Goal: Information Seeking & Learning: Check status

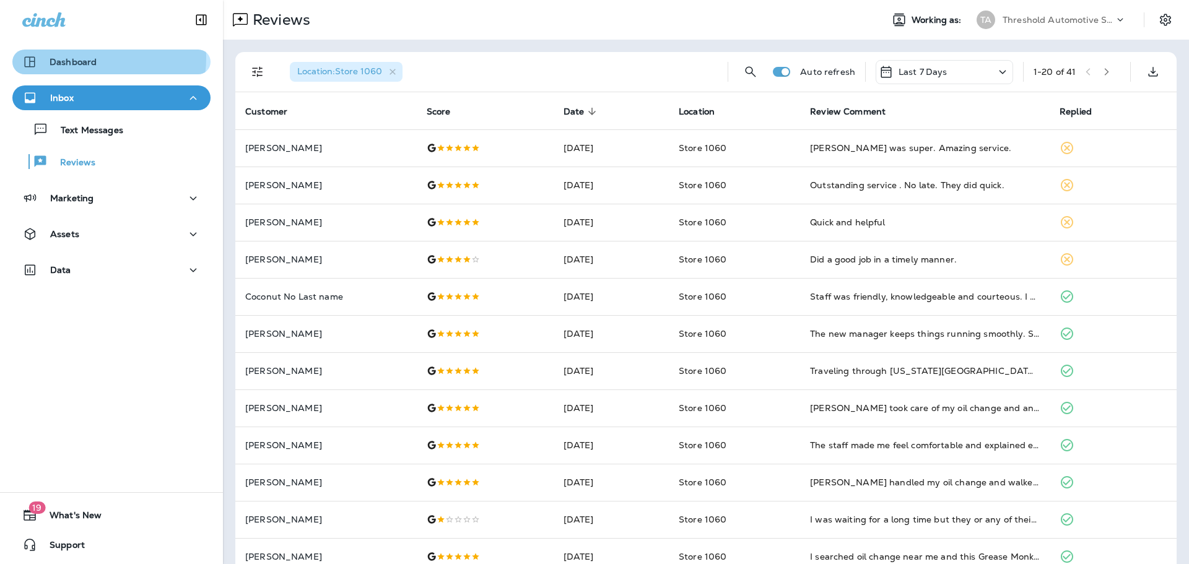
click at [64, 57] on p "Dashboard" at bounding box center [73, 62] width 47 height 10
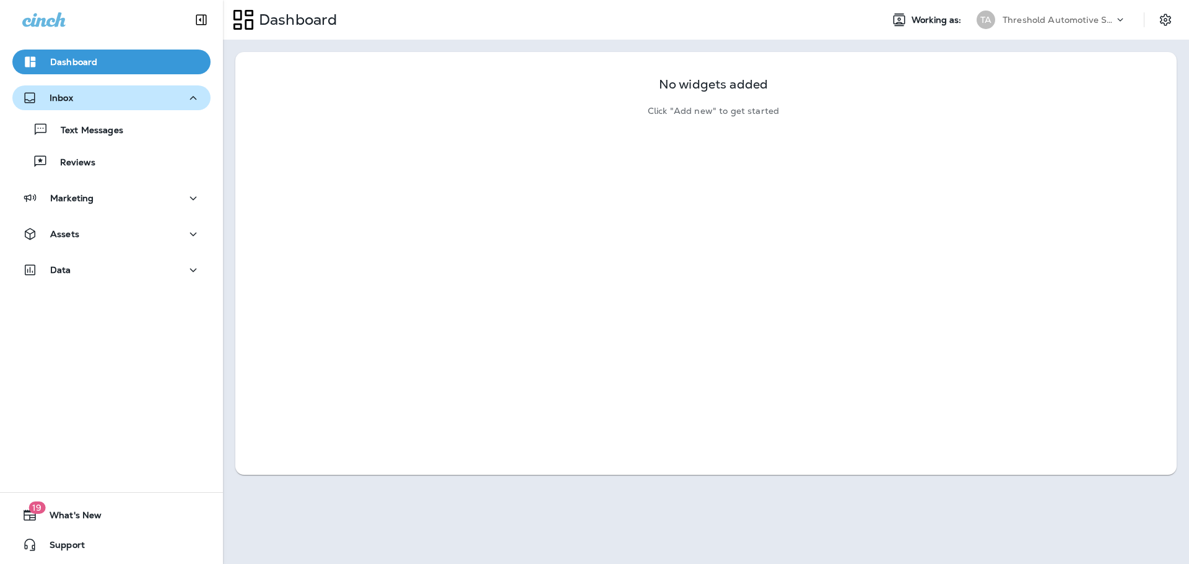
click at [96, 86] on button "Inbox" at bounding box center [111, 97] width 198 height 25
click at [108, 97] on div "Inbox" at bounding box center [111, 97] width 178 height 15
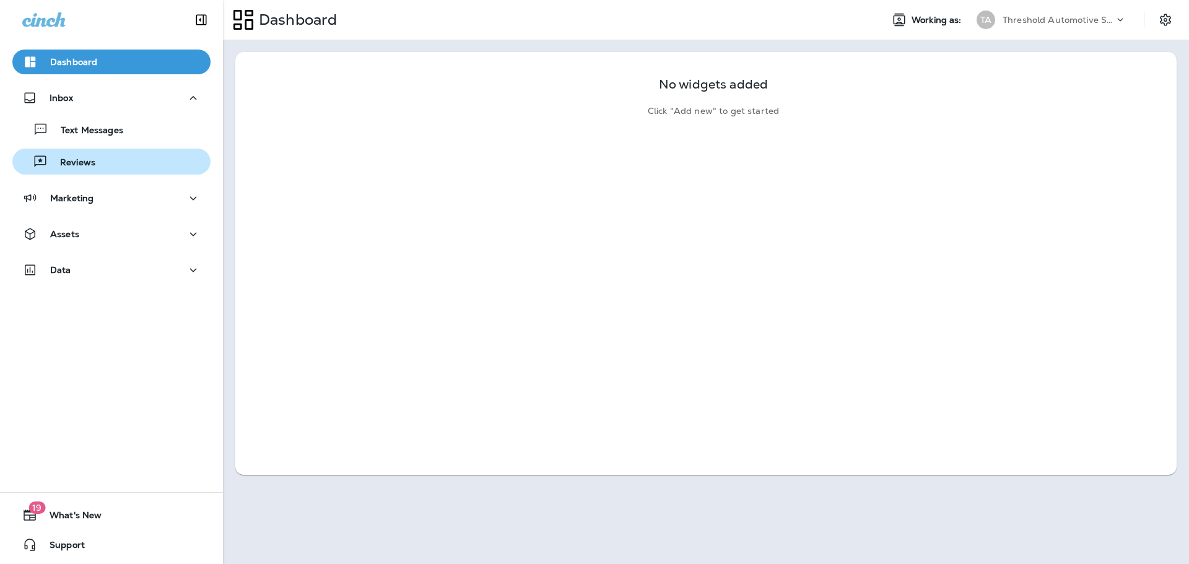
click at [98, 157] on div "Reviews" at bounding box center [111, 161] width 188 height 19
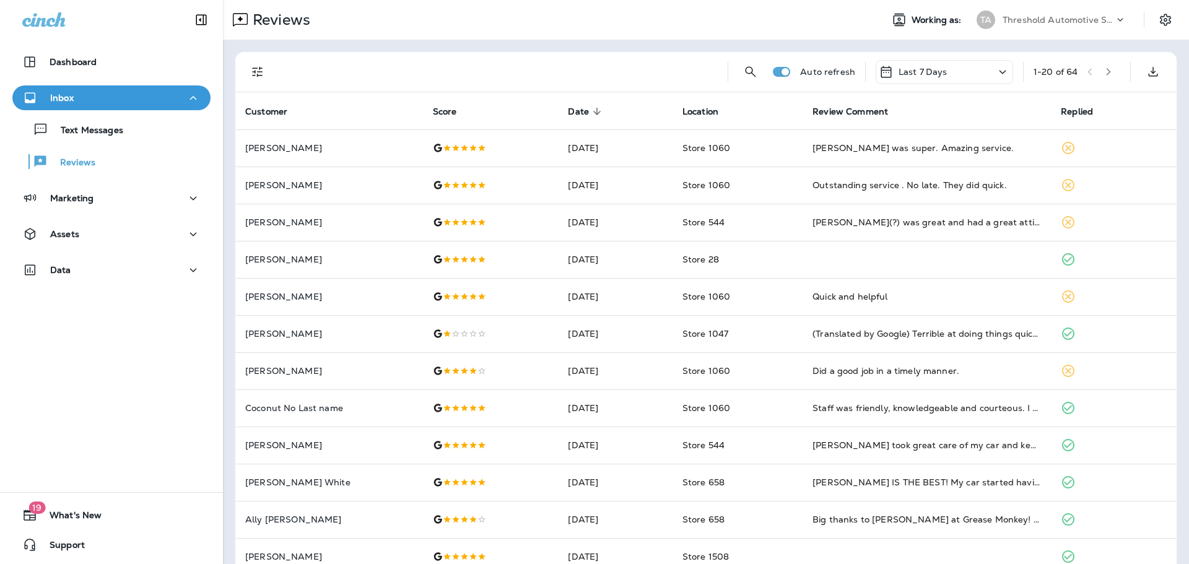
click at [1024, 23] on p "Threshold Automotive Service dba Grease Monkey" at bounding box center [1057, 20] width 111 height 10
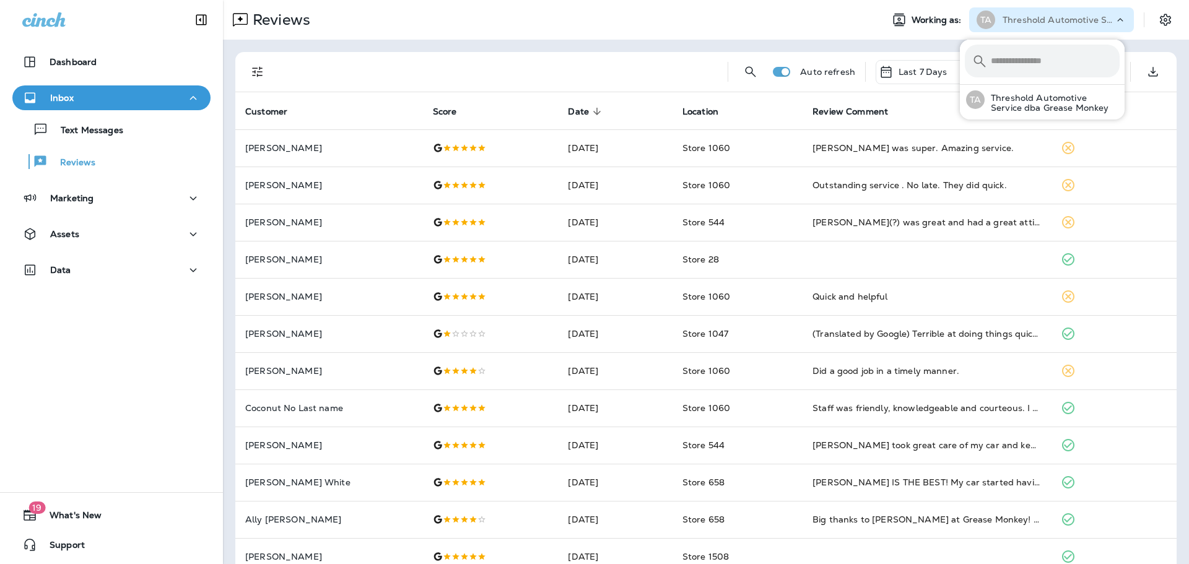
click at [806, 45] on div "Auto refresh Last 7 Days 1 - 20 of 64 Customer Score Date sorted descending Loc…" at bounding box center [706, 463] width 966 height 846
